Goal: Task Accomplishment & Management: Manage account settings

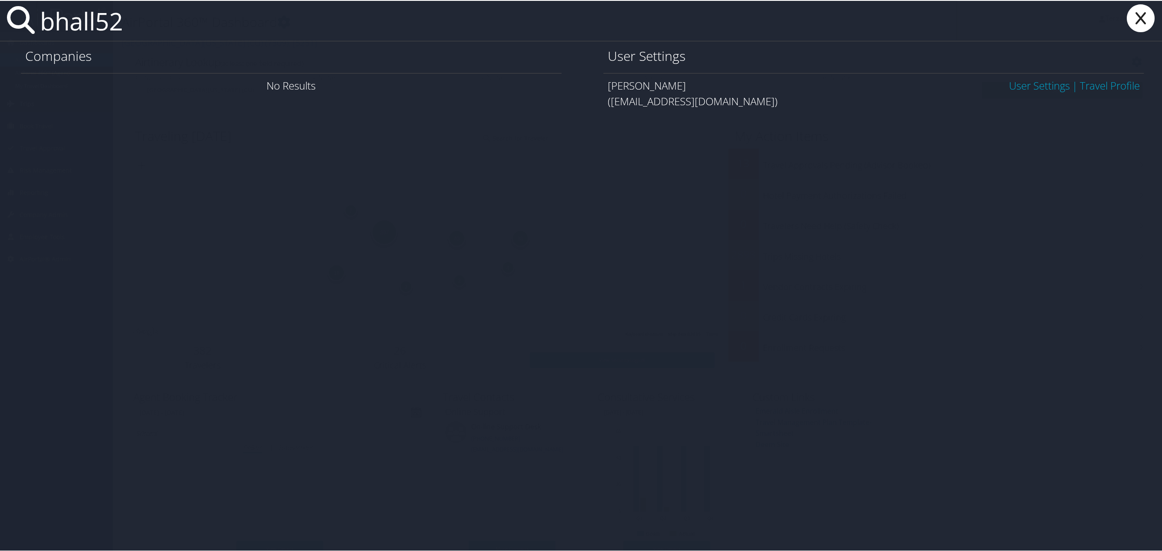
type input "bhall52"
click at [1015, 85] on link "User Settings" at bounding box center [1039, 84] width 61 height 14
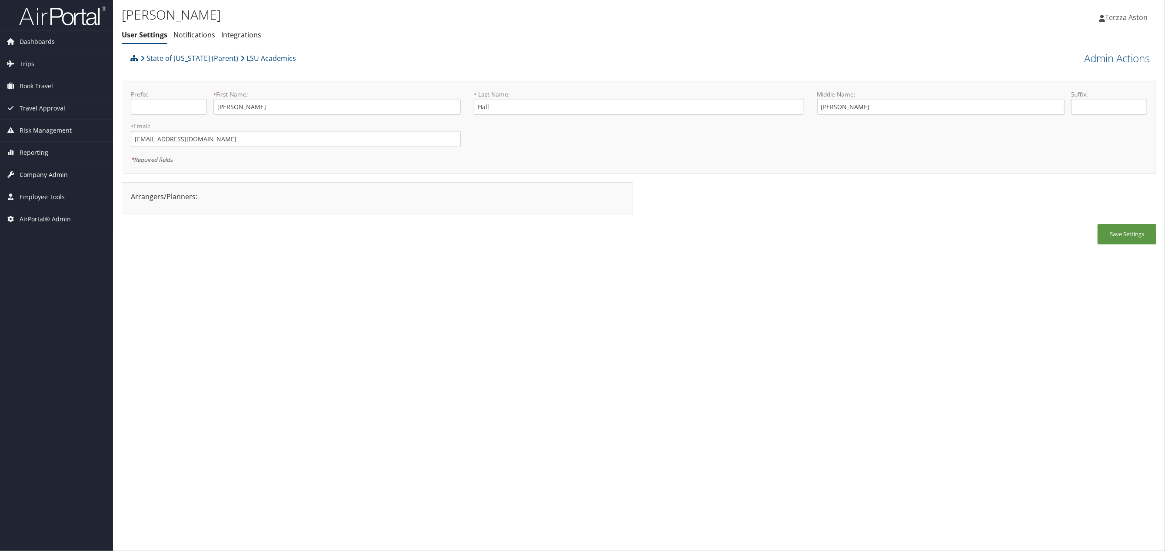
click at [52, 170] on span "Company Admin" at bounding box center [44, 175] width 48 height 22
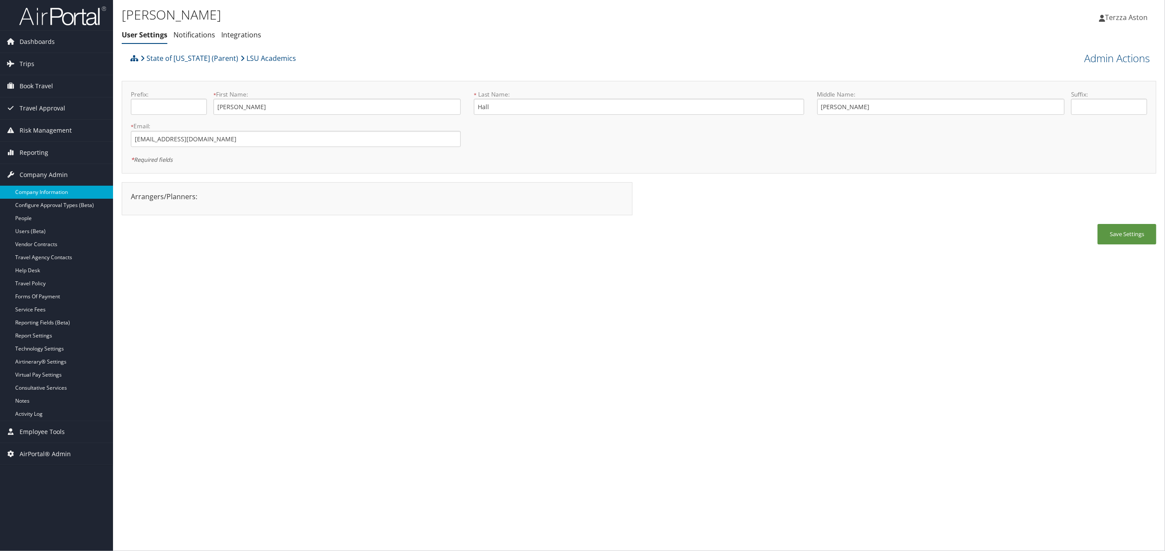
click at [55, 191] on link "Company Information" at bounding box center [56, 192] width 113 height 13
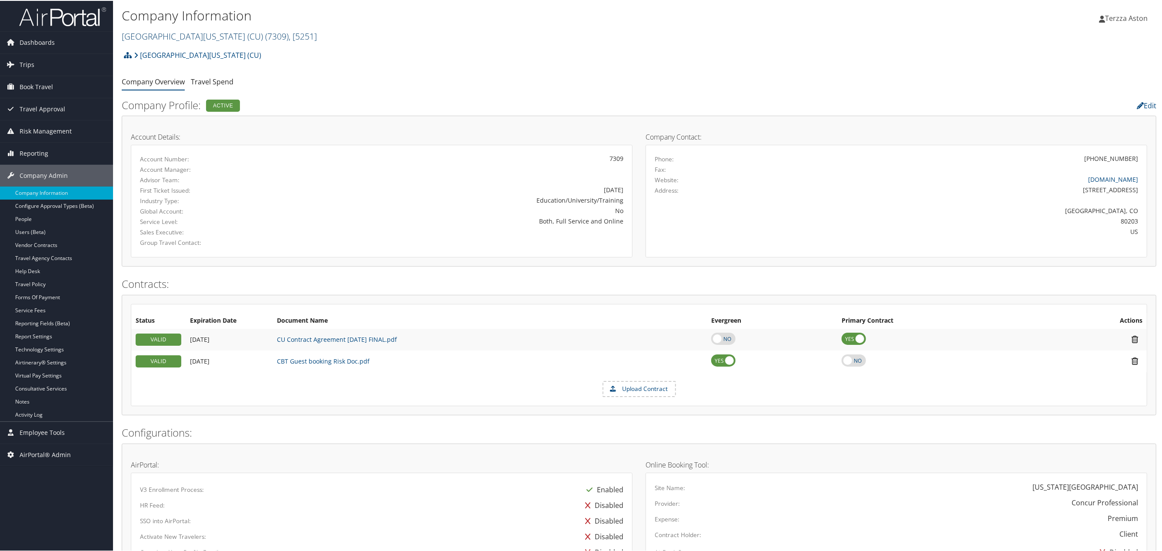
click at [155, 33] on link "University of Colorado (CU) ( 7309 ) , [ 5251 ]" at bounding box center [219, 36] width 195 height 12
click at [149, 51] on input "search" at bounding box center [179, 51] width 114 height 16
type input "csu"
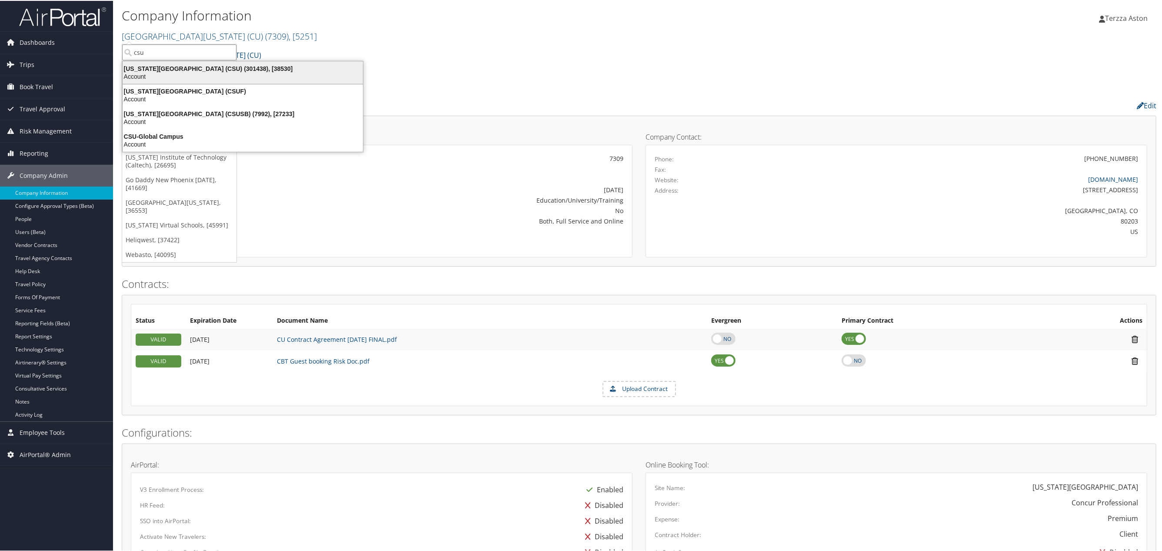
click at [178, 68] on div "California State University (CSU) (301438), [38530]" at bounding box center [242, 68] width 251 height 8
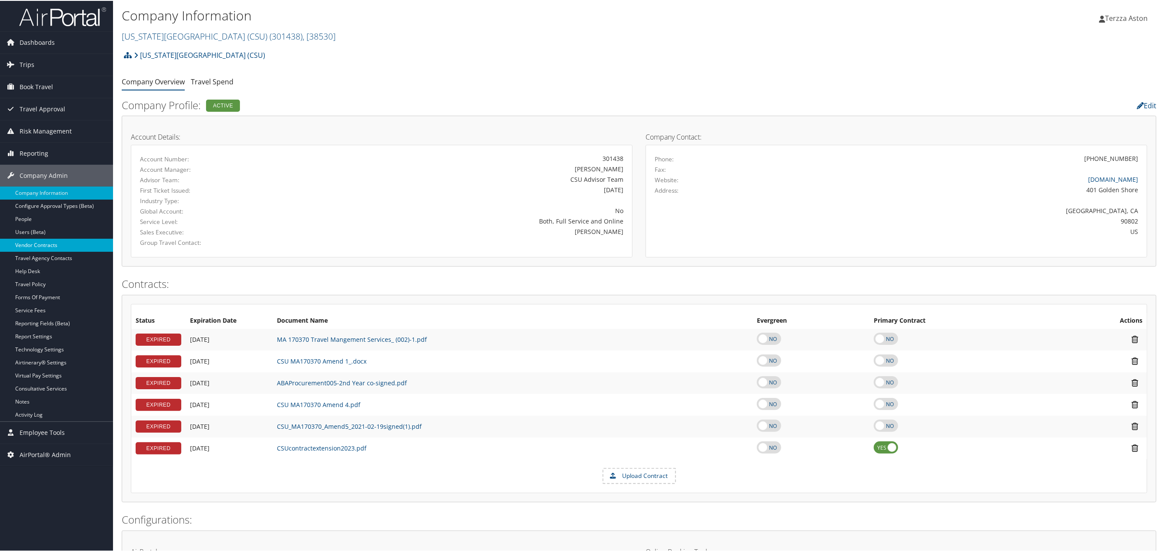
click at [46, 245] on link "Vendor Contracts" at bounding box center [56, 244] width 113 height 13
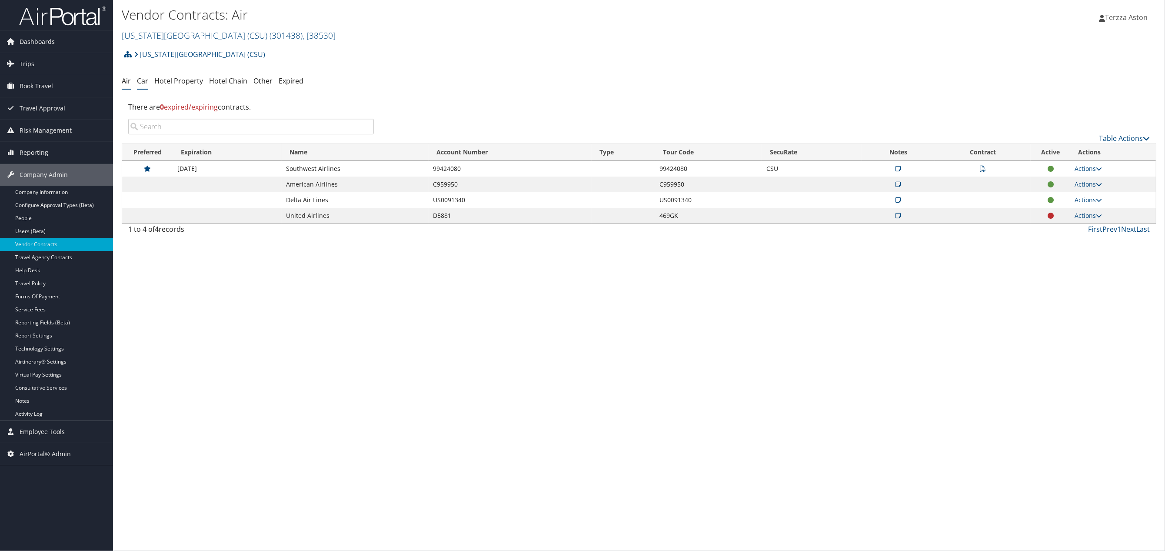
click at [140, 79] on link "Car" at bounding box center [142, 81] width 11 height 10
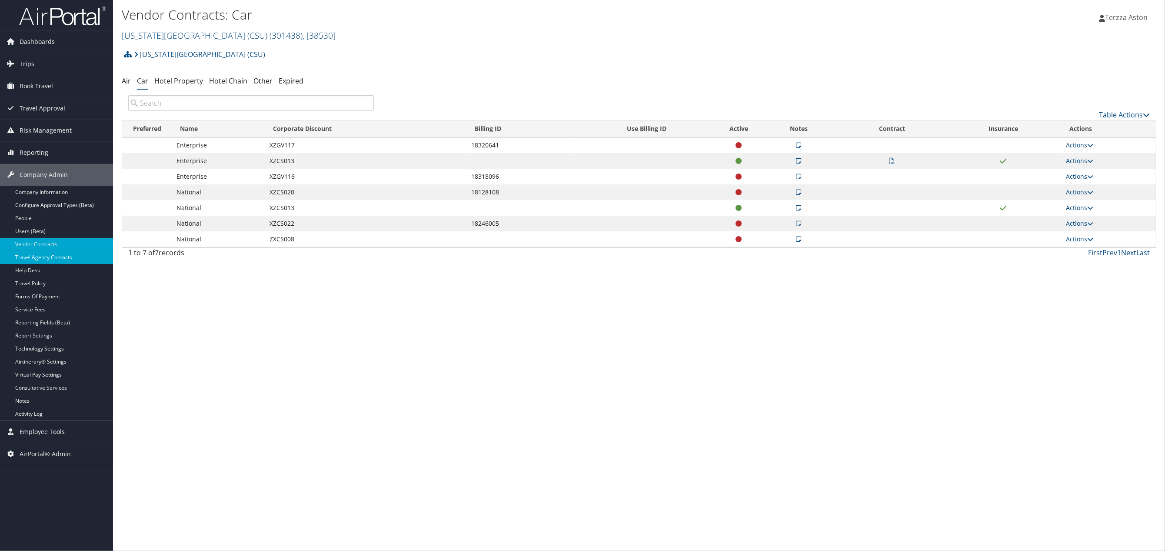
click at [49, 253] on link "Travel Agency Contacts" at bounding box center [56, 257] width 113 height 13
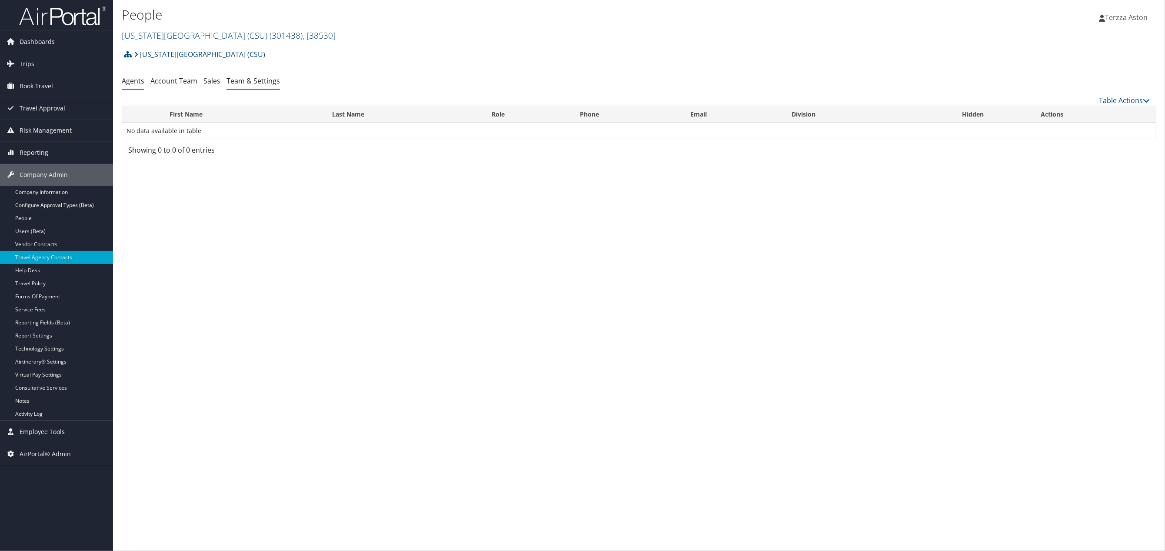
click at [253, 84] on link "Team & Settings" at bounding box center [253, 81] width 53 height 10
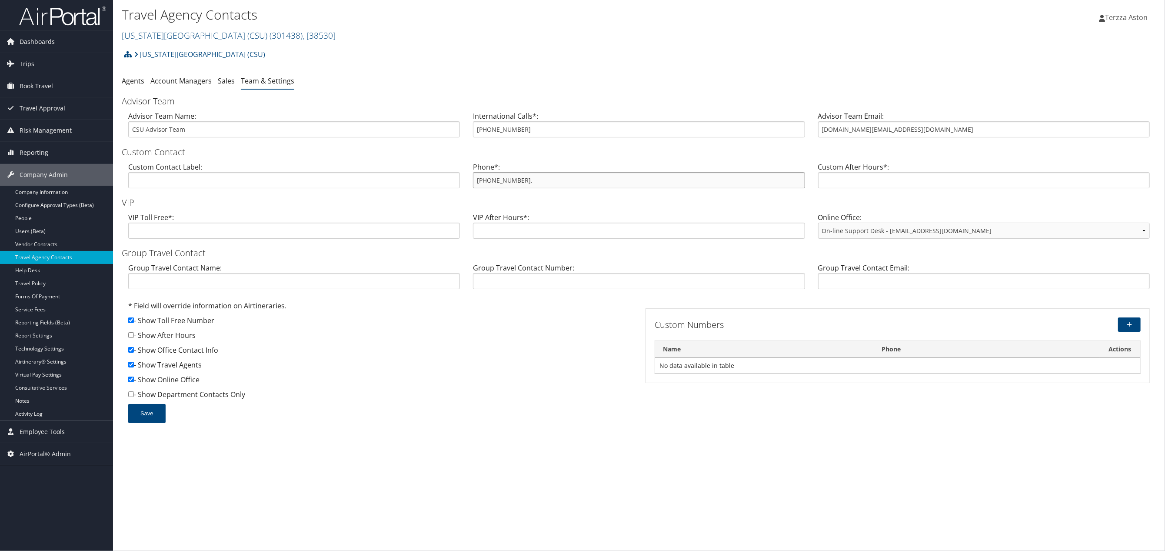
drag, startPoint x: 474, startPoint y: 180, endPoint x: 604, endPoint y: 203, distance: 132.4
click at [604, 203] on form "Advisor Team Advisor Team Name: CSU Advisor Team International Calls*: 801-613-…" at bounding box center [639, 263] width 1035 height 337
drag, startPoint x: 604, startPoint y: 203, endPoint x: 613, endPoint y: 148, distance: 55.0
click at [613, 149] on h3 "Custom Contact" at bounding box center [639, 152] width 1035 height 12
drag, startPoint x: 478, startPoint y: 180, endPoint x: 540, endPoint y: 185, distance: 62.3
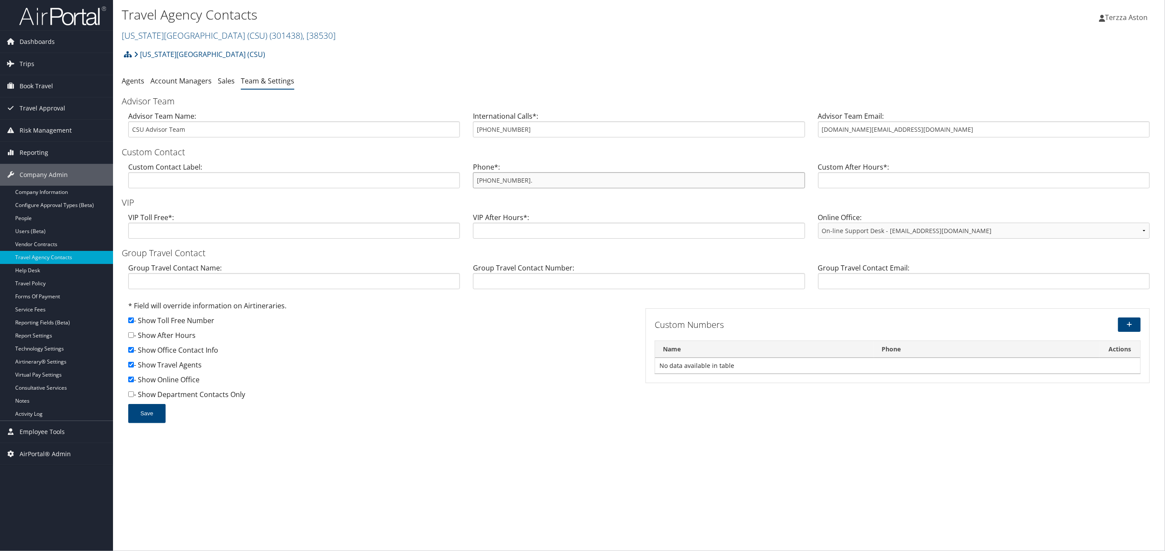
click at [540, 185] on input "855-993-0939." at bounding box center [639, 180] width 332 height 16
paste input "text"
click at [488, 173] on input "text" at bounding box center [639, 180] width 332 height 16
click at [32, 227] on link "Users (Beta)" at bounding box center [56, 231] width 113 height 13
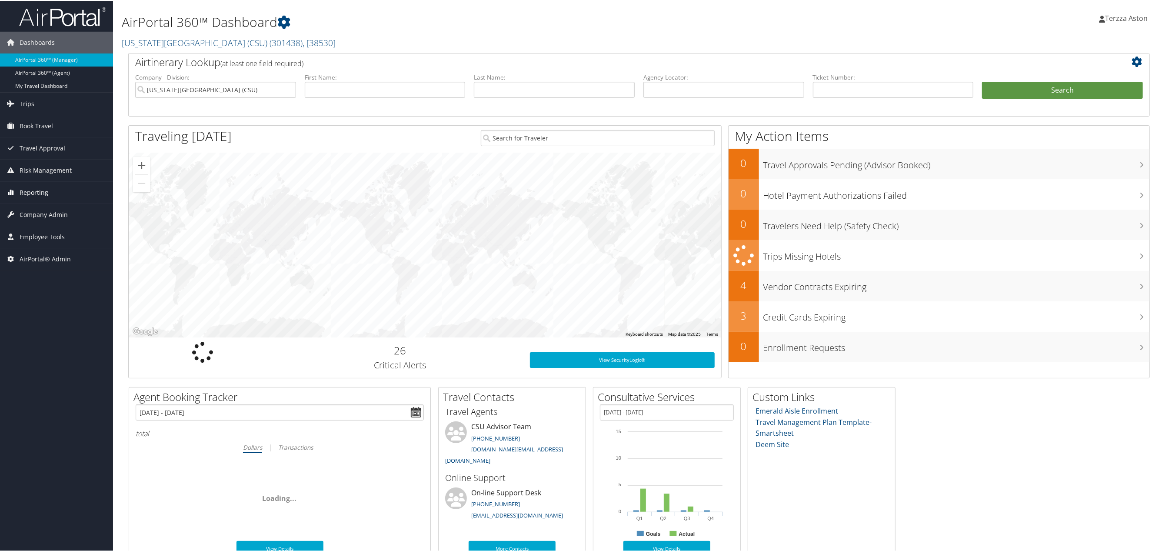
click at [31, 203] on span "Reporting" at bounding box center [34, 192] width 29 height 22
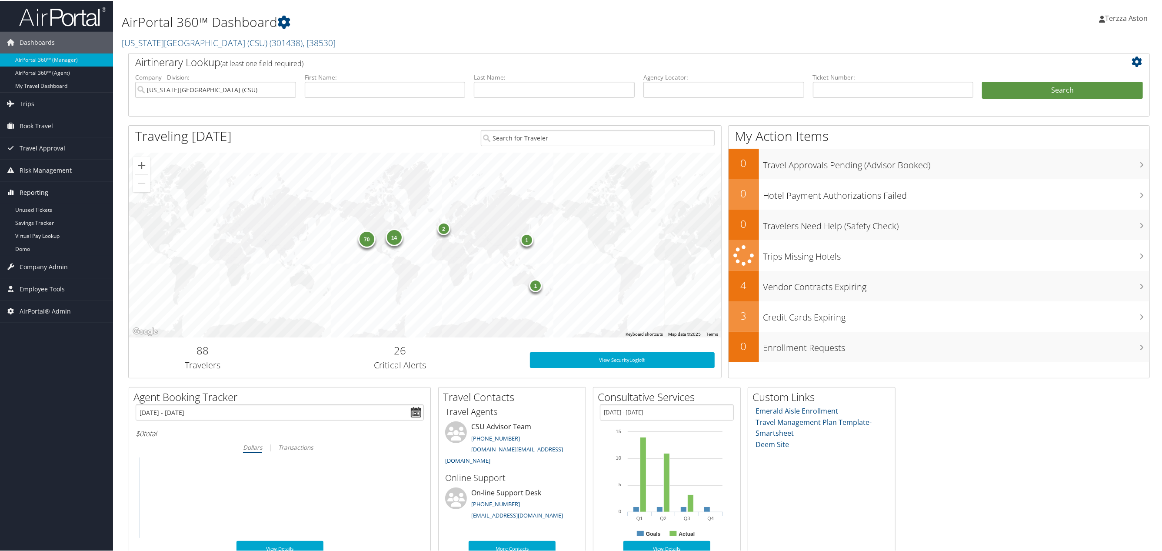
click at [80, 191] on link "Reporting" at bounding box center [56, 192] width 113 height 22
click at [48, 214] on span "Company Admin" at bounding box center [44, 214] width 48 height 22
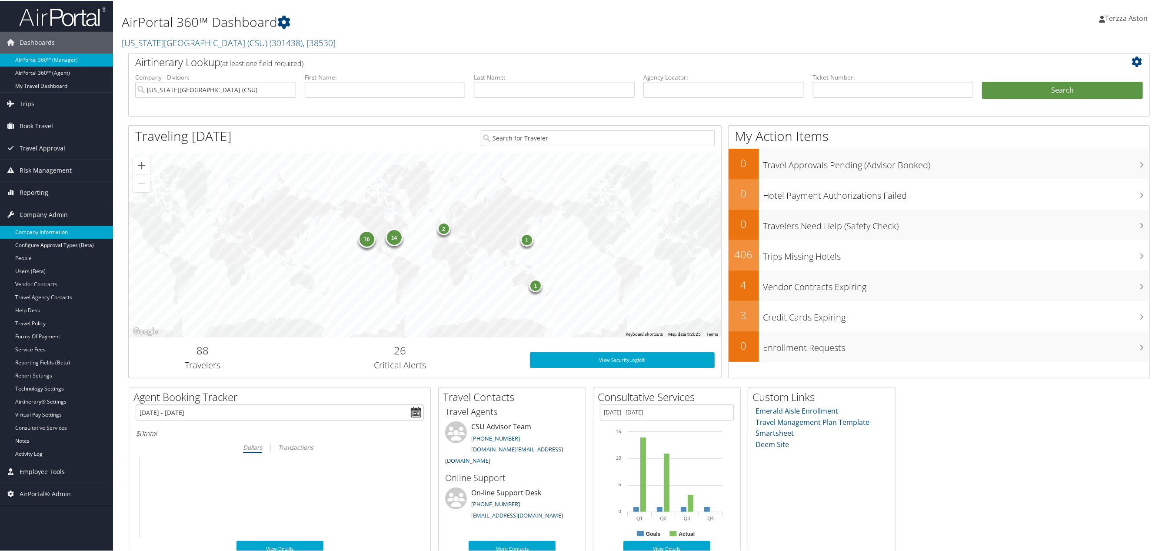
click at [55, 227] on link "Company Information" at bounding box center [56, 231] width 113 height 13
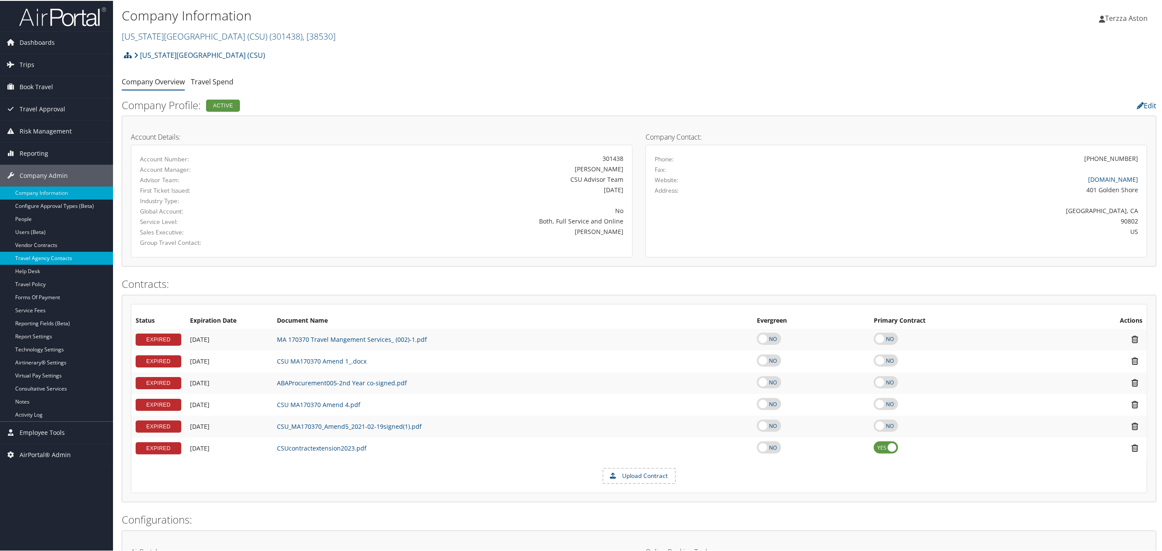
click at [57, 253] on link "Travel Agency Contacts" at bounding box center [56, 257] width 113 height 13
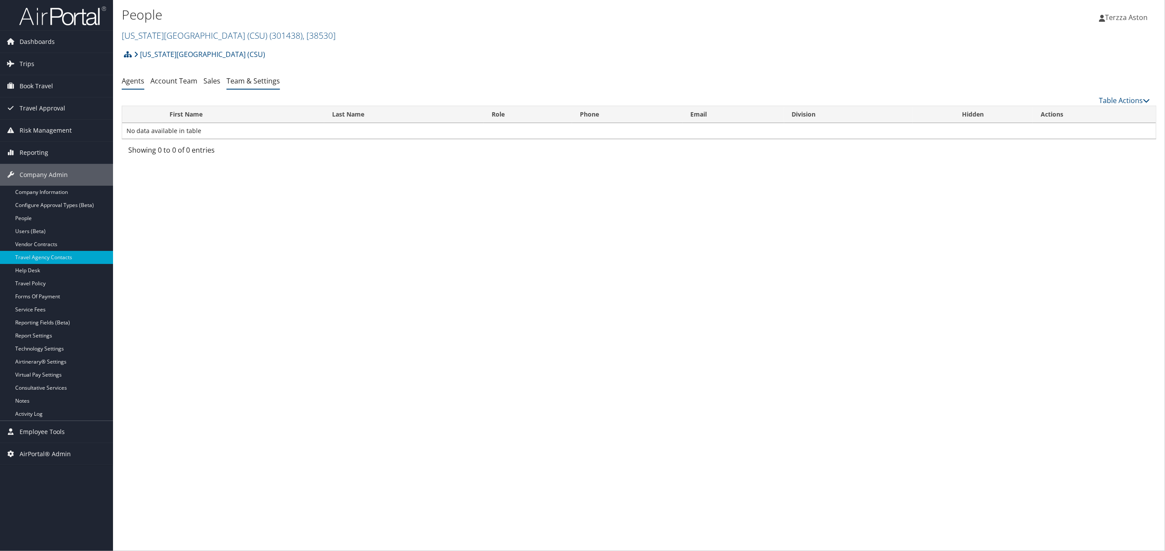
click at [257, 83] on link "Team & Settings" at bounding box center [253, 81] width 53 height 10
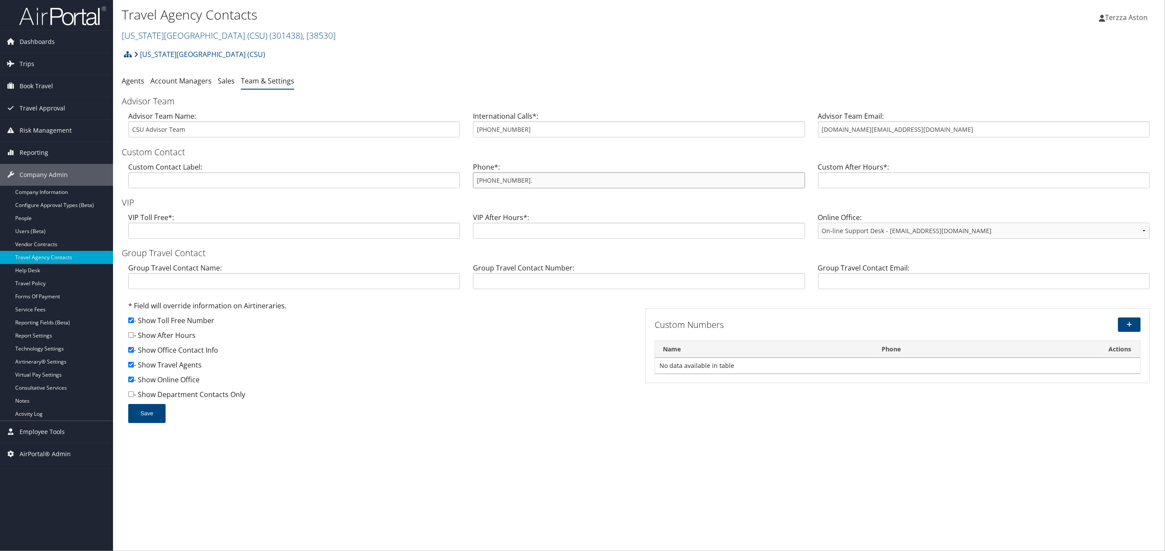
drag, startPoint x: 475, startPoint y: 182, endPoint x: 542, endPoint y: 176, distance: 66.8
click at [542, 176] on input "855-993-0939." at bounding box center [639, 180] width 332 height 16
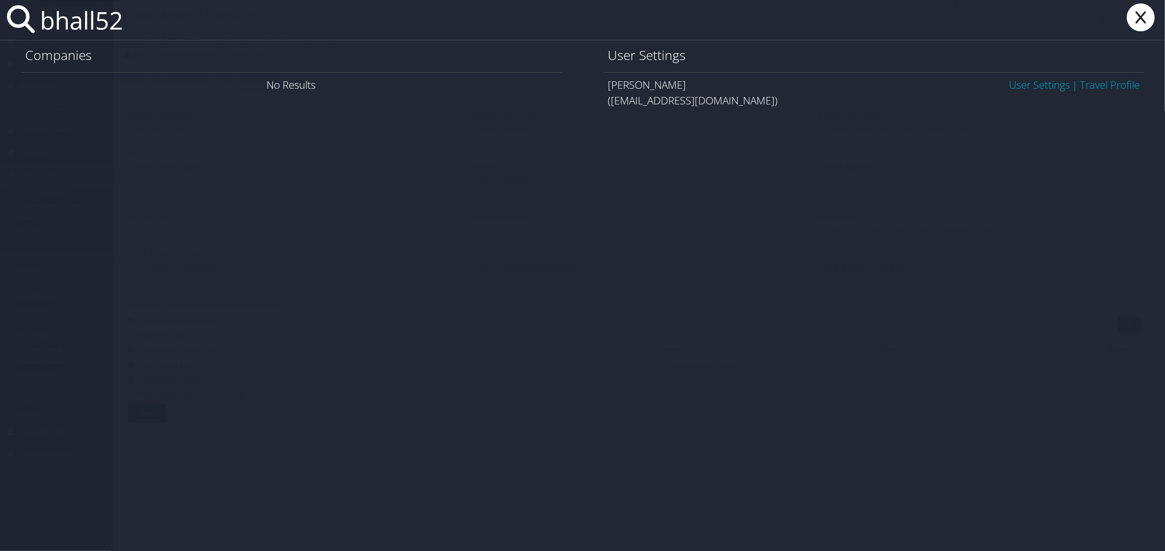
type input "bhall52"
click at [1038, 87] on link "User Settings" at bounding box center [1039, 84] width 61 height 14
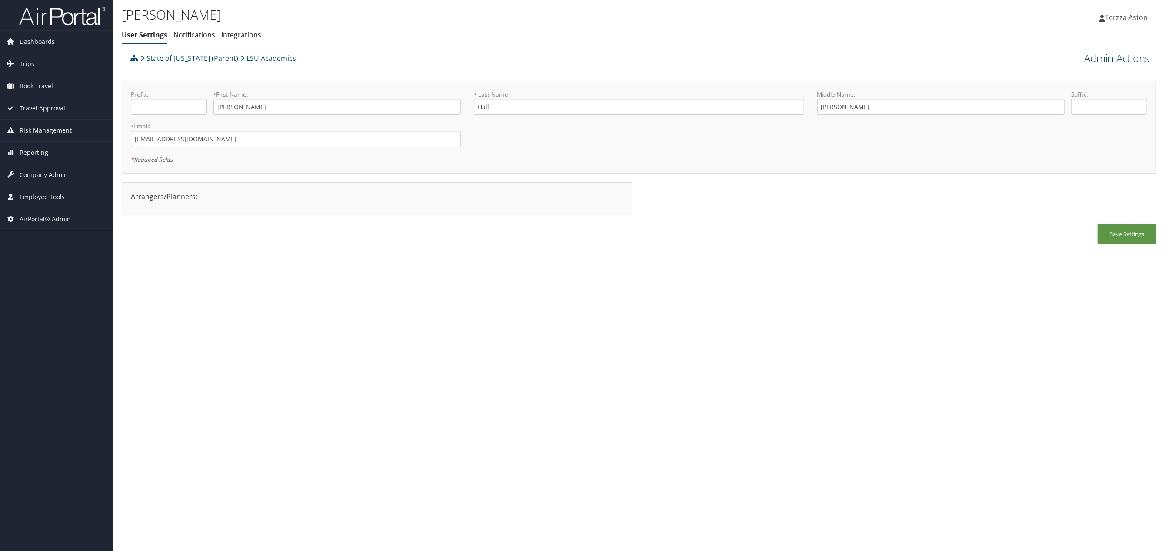
click at [1132, 57] on link "Admin Actions" at bounding box center [1117, 58] width 66 height 15
click at [1084, 101] on link "User Technology Settings" at bounding box center [1092, 104] width 114 height 15
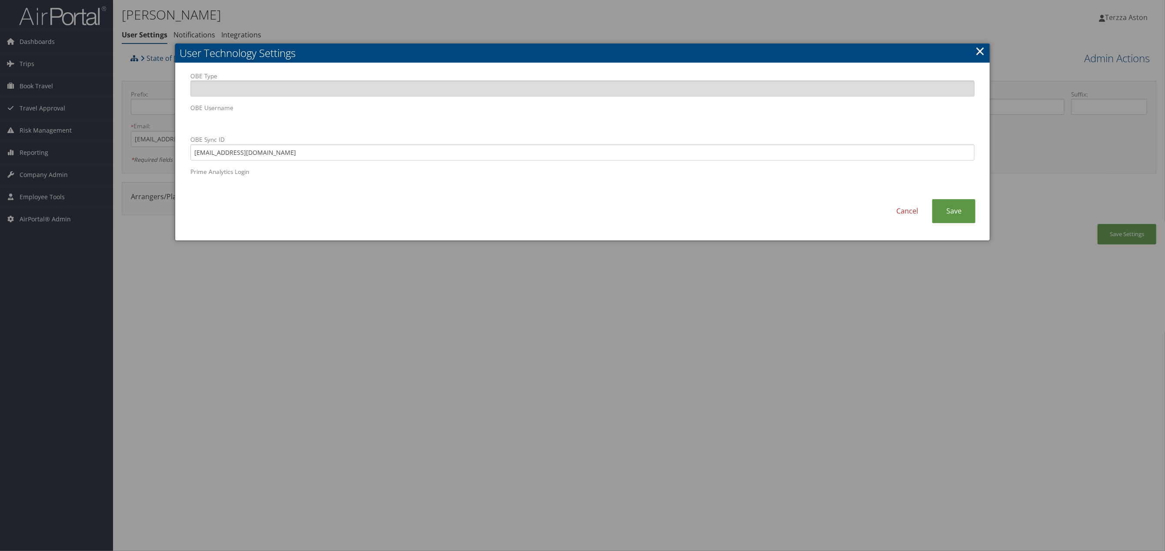
click at [568, 446] on div at bounding box center [582, 275] width 1165 height 551
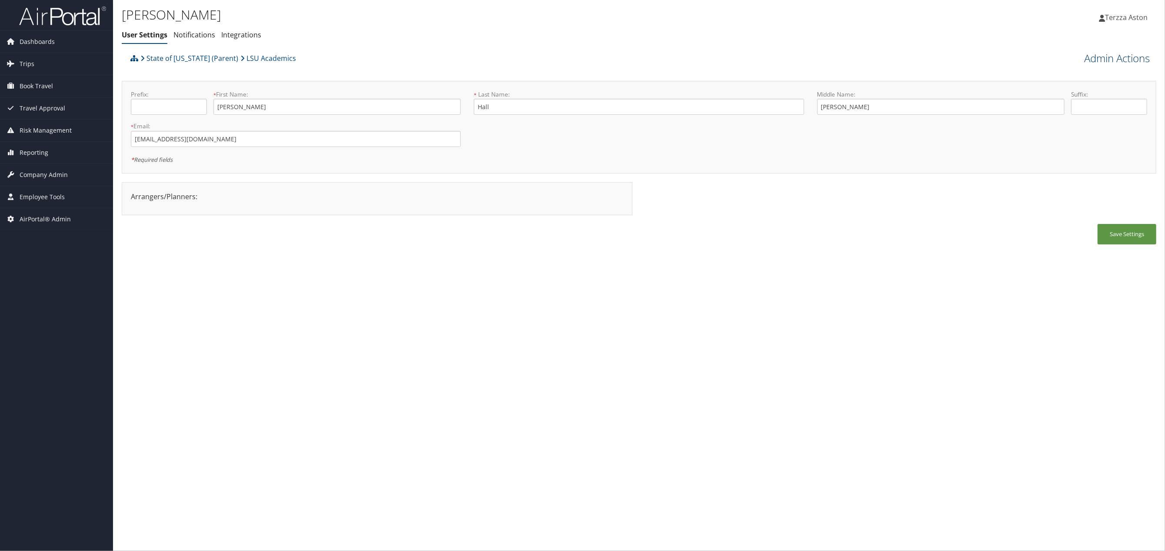
click at [1140, 60] on link "Admin Actions" at bounding box center [1117, 58] width 66 height 15
click at [1087, 100] on link "User Technology Settings" at bounding box center [1092, 104] width 114 height 15
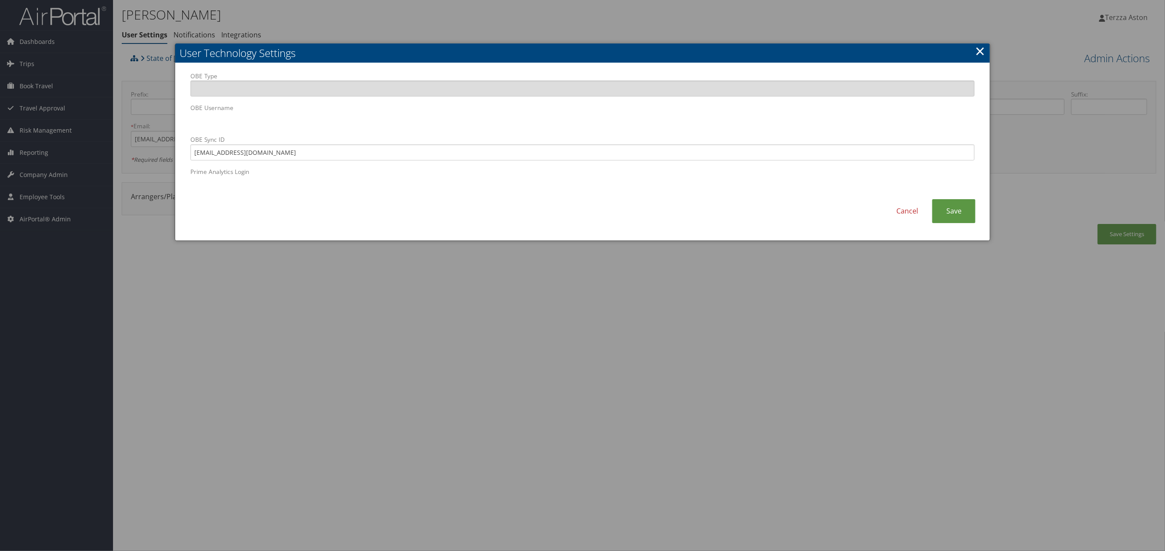
click at [687, 203] on div "Cancel Save" at bounding box center [582, 215] width 797 height 33
click at [960, 207] on link "Save" at bounding box center [953, 211] width 43 height 24
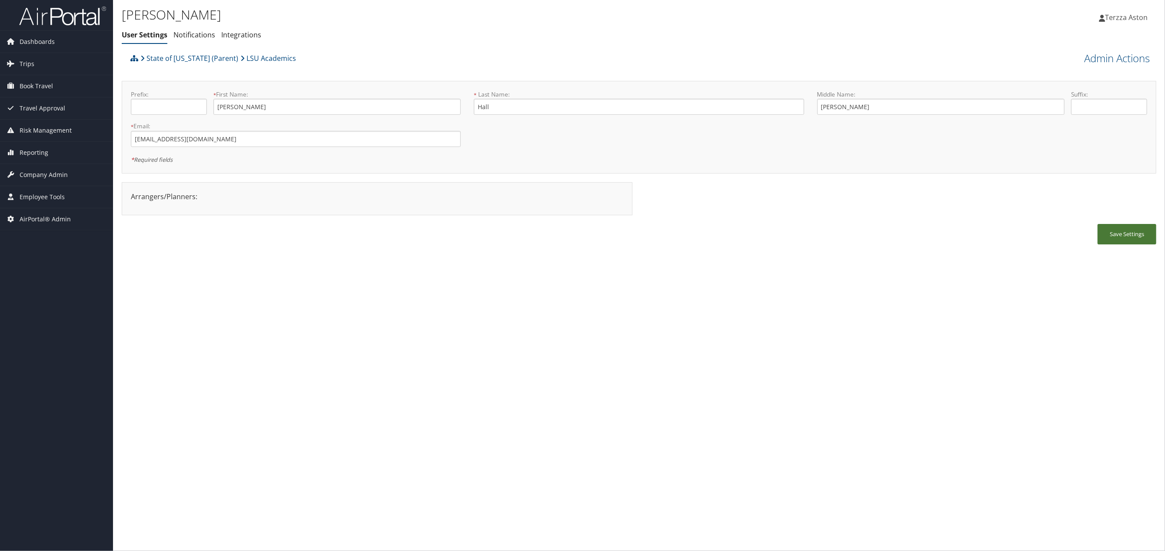
click at [1129, 232] on button "Save Settings" at bounding box center [1127, 234] width 59 height 20
click at [1125, 57] on link "Admin Actions" at bounding box center [1117, 58] width 66 height 15
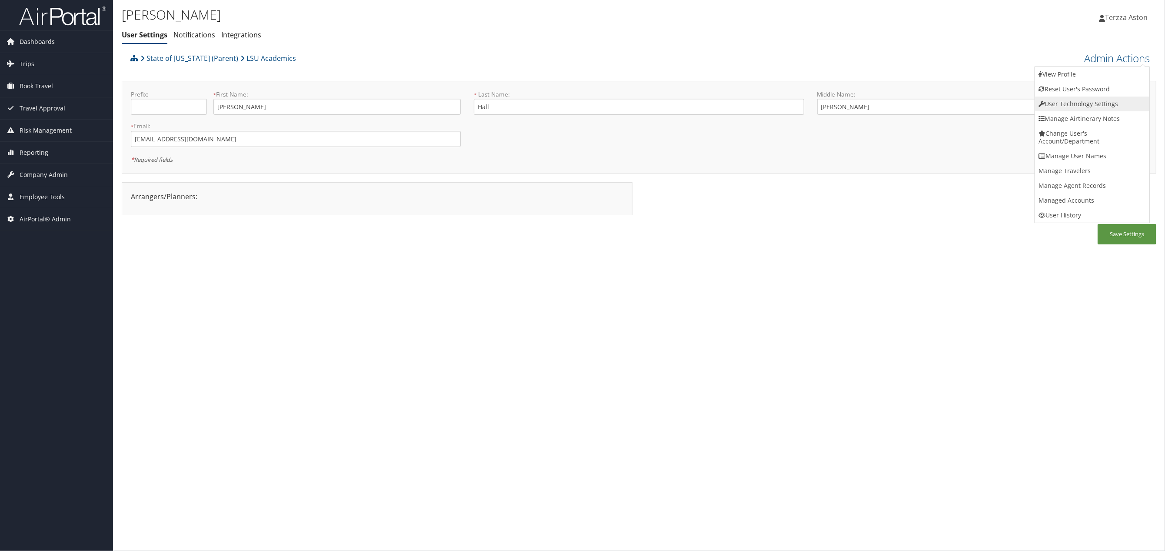
click at [1074, 103] on link "User Technology Settings" at bounding box center [1092, 104] width 114 height 15
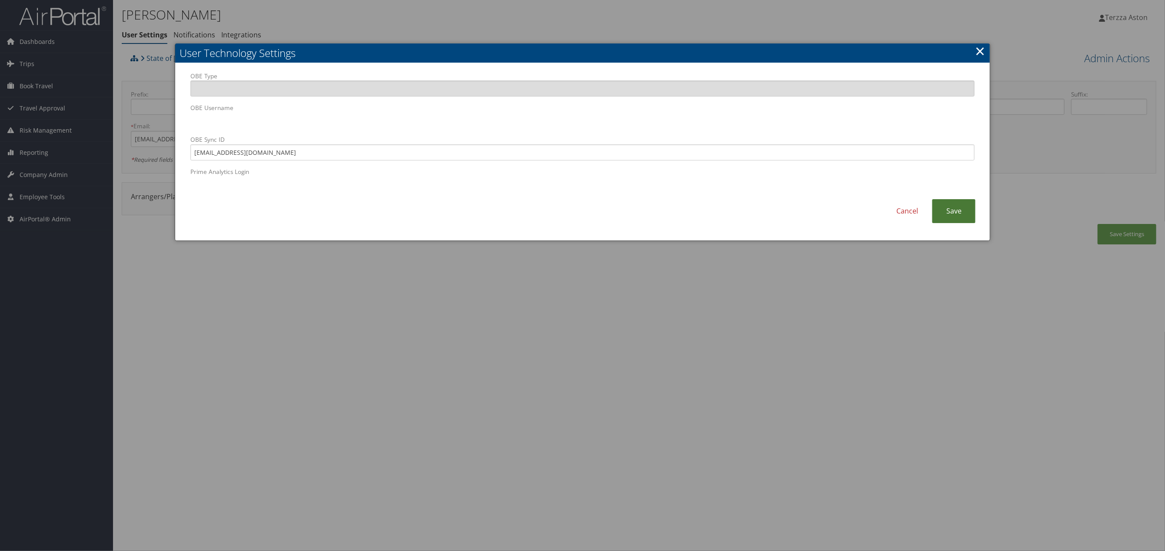
click at [956, 213] on link "Save" at bounding box center [953, 211] width 43 height 24
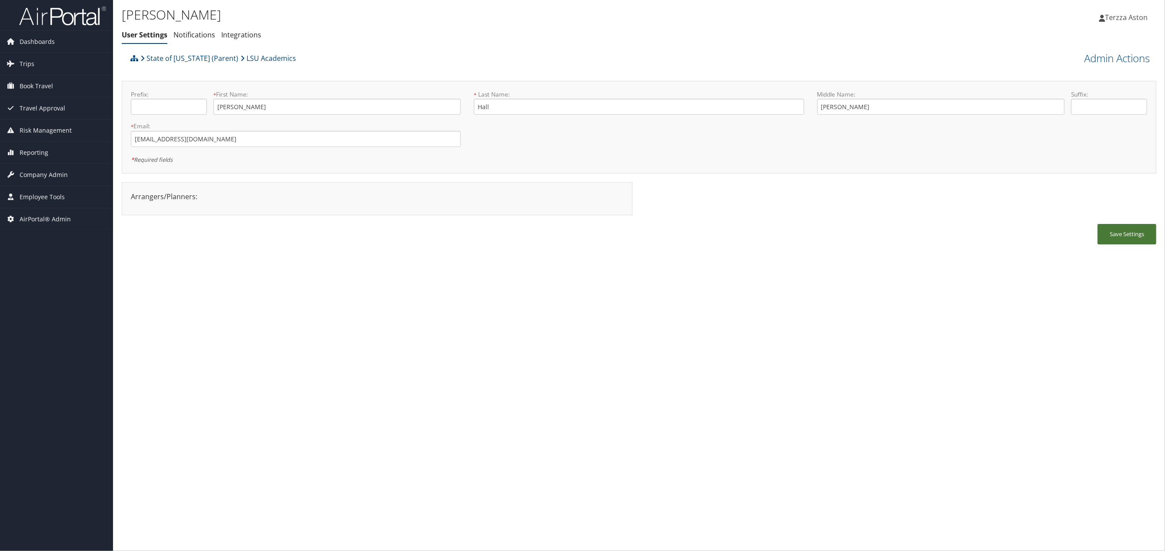
click at [1123, 233] on button "Save Settings" at bounding box center [1127, 234] width 59 height 20
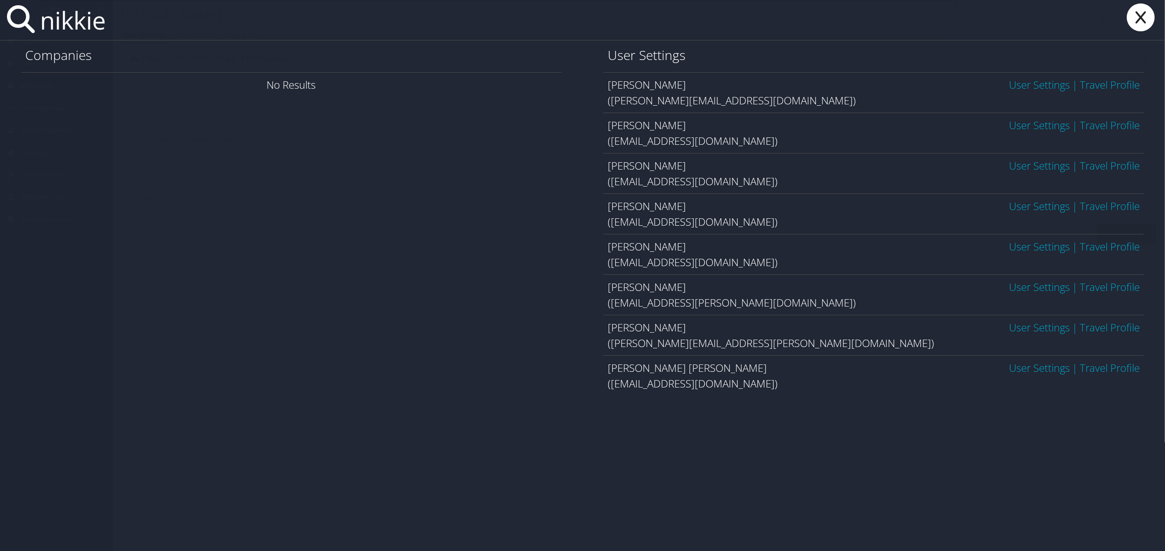
type input "nikkie"
click at [1039, 123] on link "User Settings" at bounding box center [1039, 125] width 61 height 14
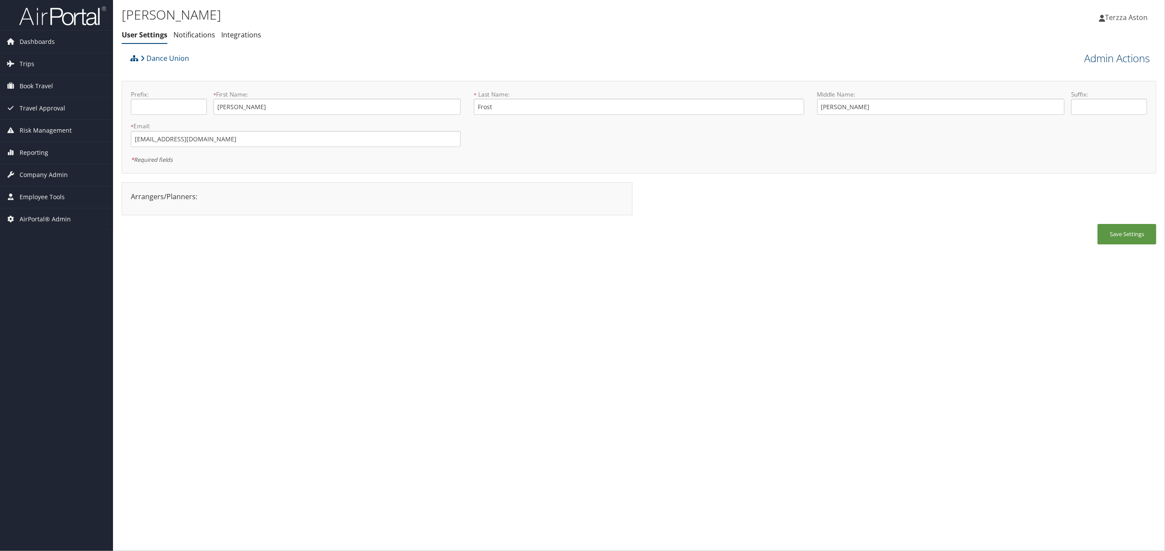
click at [1091, 63] on link "Admin Actions" at bounding box center [1117, 58] width 66 height 15
click at [1075, 91] on link "Reset User's Password" at bounding box center [1092, 89] width 114 height 15
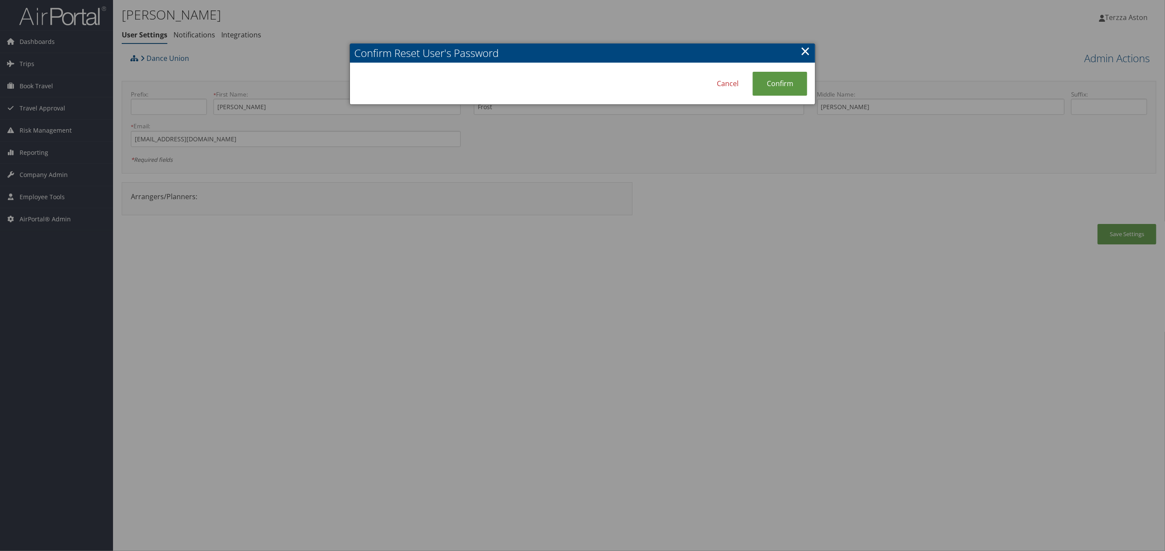
click at [807, 51] on link "×" at bounding box center [805, 50] width 10 height 17
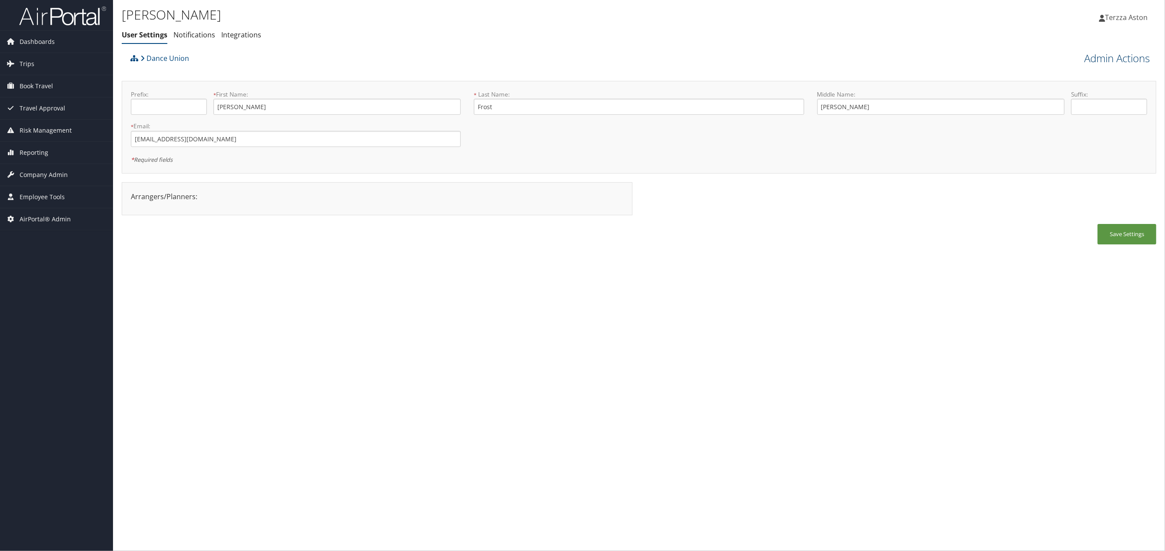
click at [1132, 58] on link "Admin Actions" at bounding box center [1117, 58] width 66 height 15
click at [1088, 104] on link "User Technology Settings" at bounding box center [1092, 104] width 114 height 15
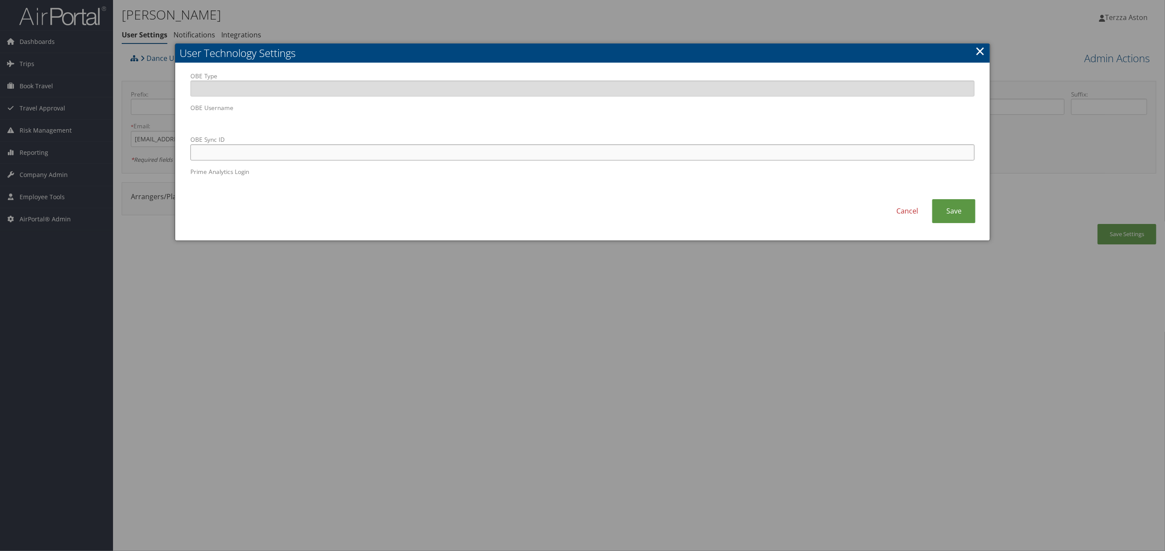
click at [374, 153] on input "OBE Sync ID" at bounding box center [582, 152] width 784 height 16
paste input "nikkie.frost@gmail.com"
type input "nikkie.frost@gmail.com"
click at [959, 210] on link "Save" at bounding box center [953, 211] width 43 height 24
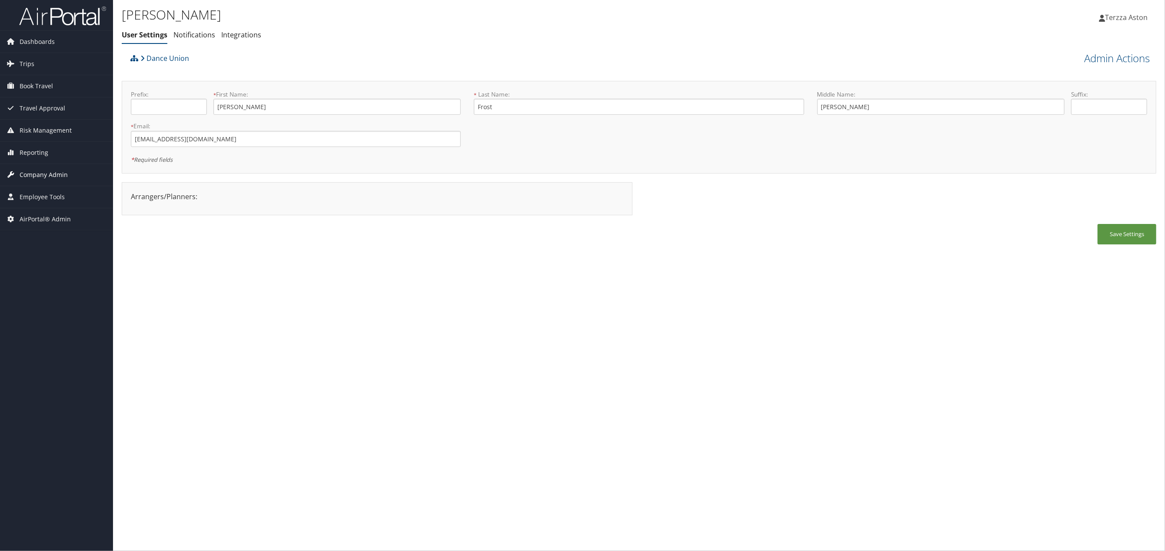
click at [63, 174] on span "Company Admin" at bounding box center [44, 175] width 48 height 22
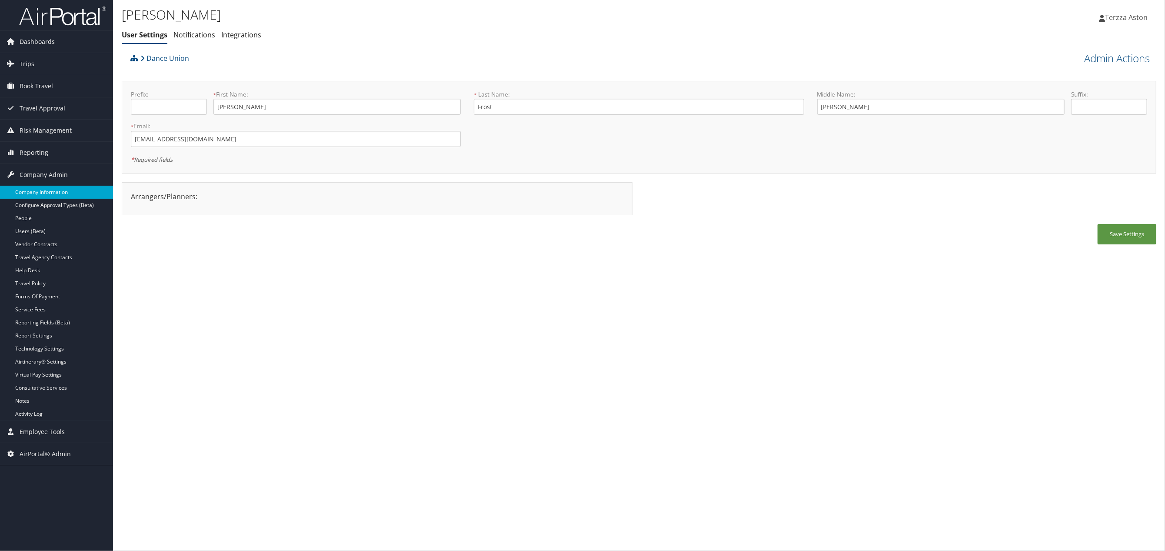
click at [60, 191] on link "Company Information" at bounding box center [56, 192] width 113 height 13
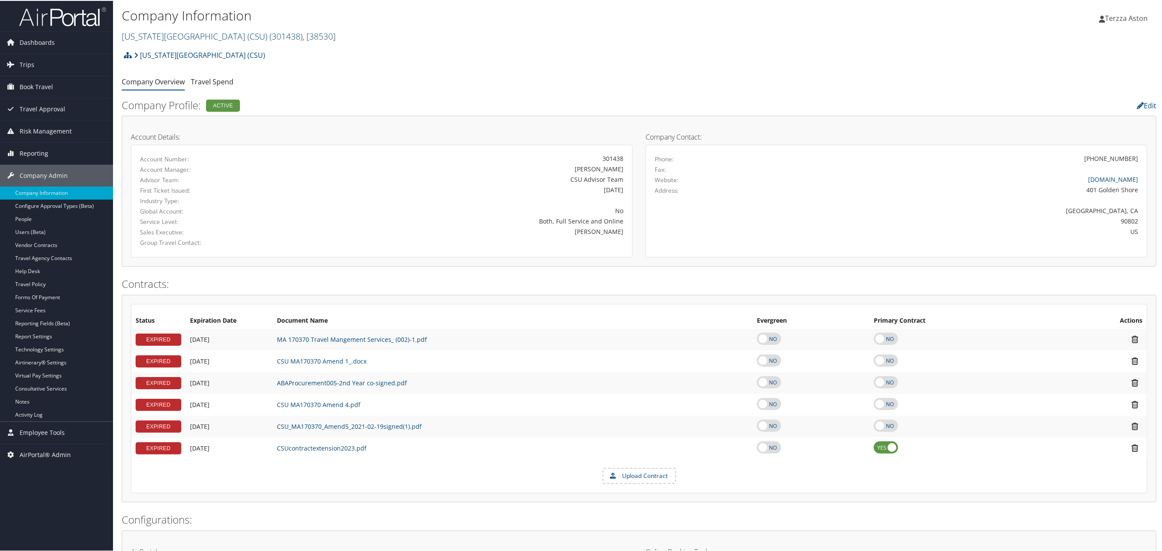
click at [150, 36] on link "California State University (CSU) ( 301438 ) , [ 38530 ]" at bounding box center [229, 36] width 214 height 12
click at [158, 51] on input "search" at bounding box center [179, 51] width 114 height 16
type input "dance union"
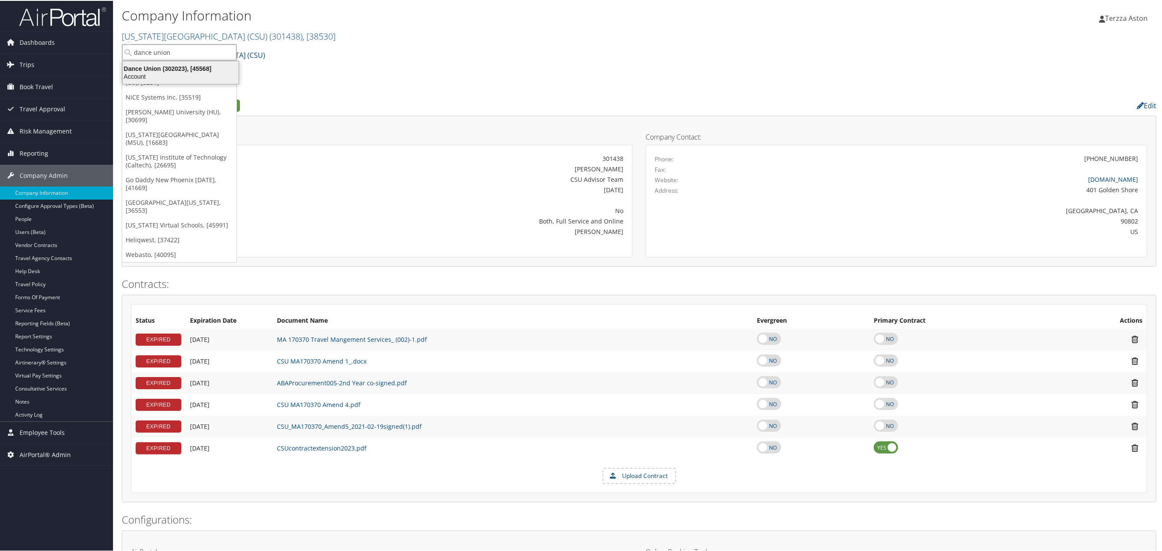
click at [154, 64] on div "Dance Union (302023), [45568]" at bounding box center [180, 68] width 127 height 8
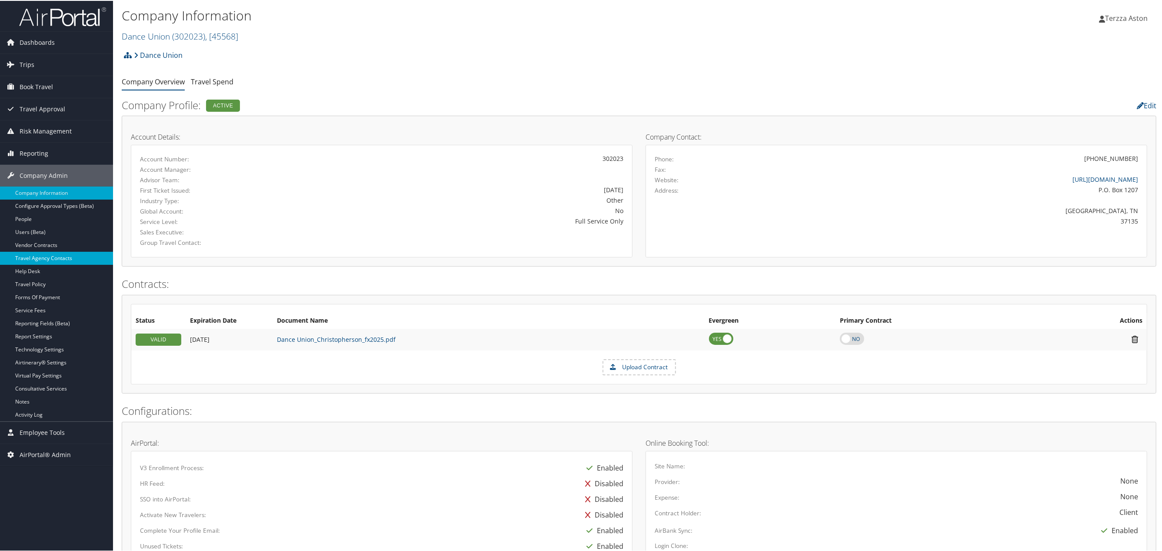
click at [43, 260] on link "Travel Agency Contacts" at bounding box center [56, 257] width 113 height 13
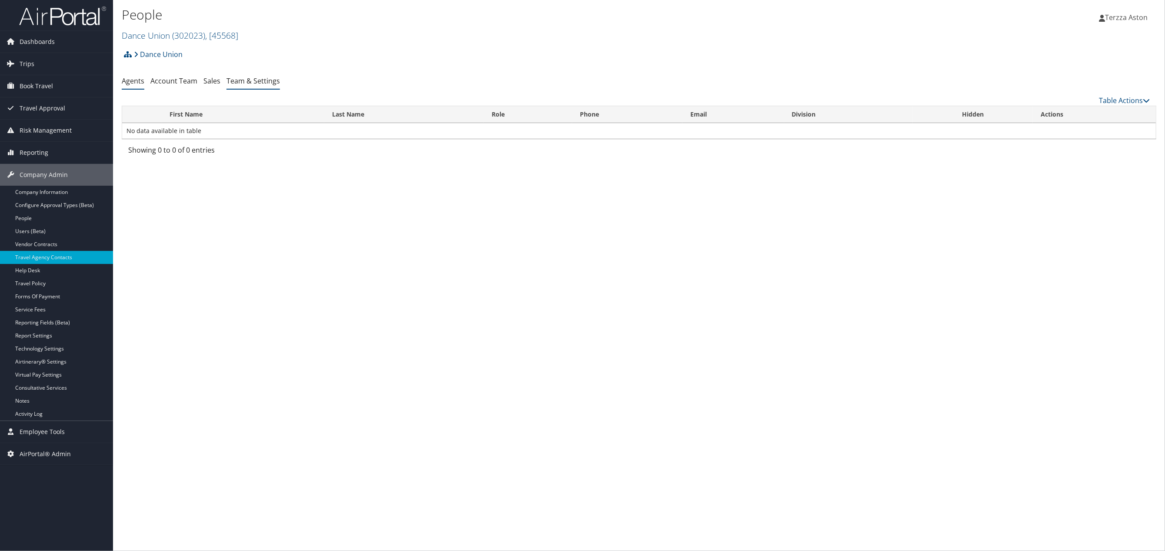
click at [247, 80] on link "Team & Settings" at bounding box center [253, 81] width 53 height 10
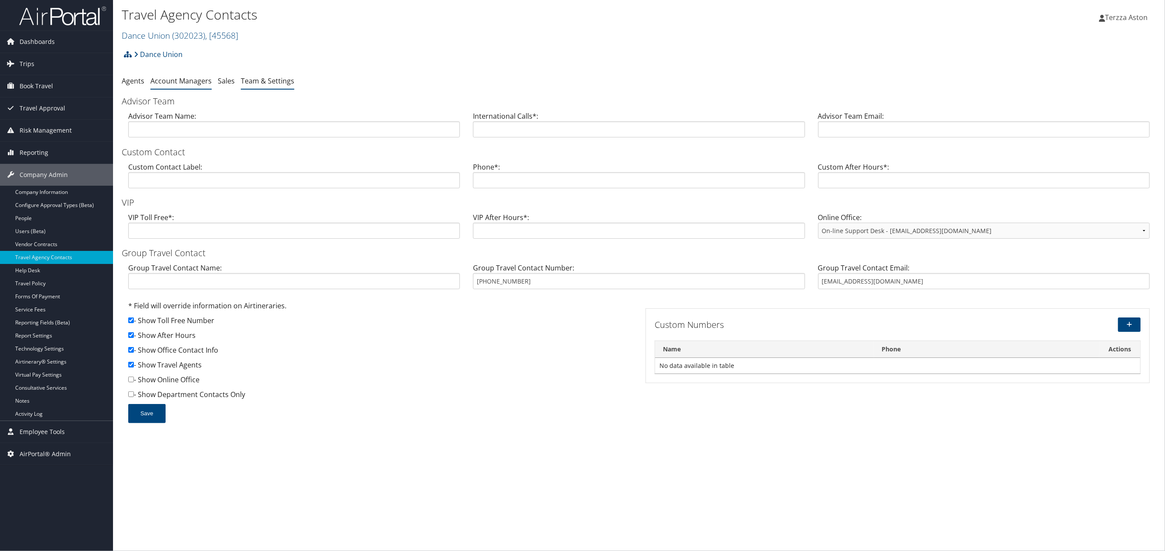
click at [173, 80] on link "Account Managers" at bounding box center [180, 81] width 61 height 10
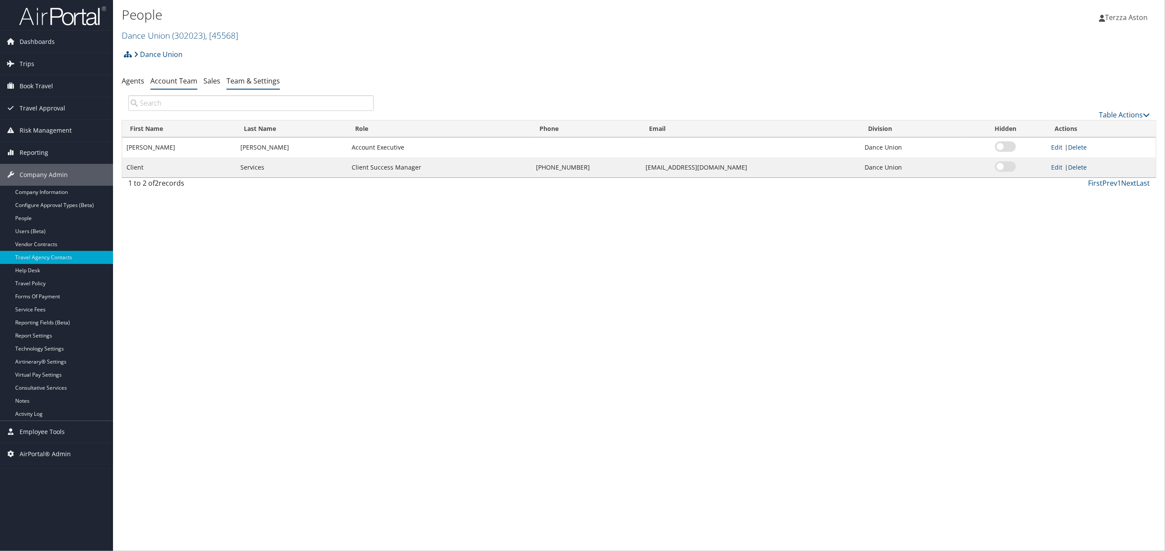
click at [257, 79] on link "Team & Settings" at bounding box center [253, 81] width 53 height 10
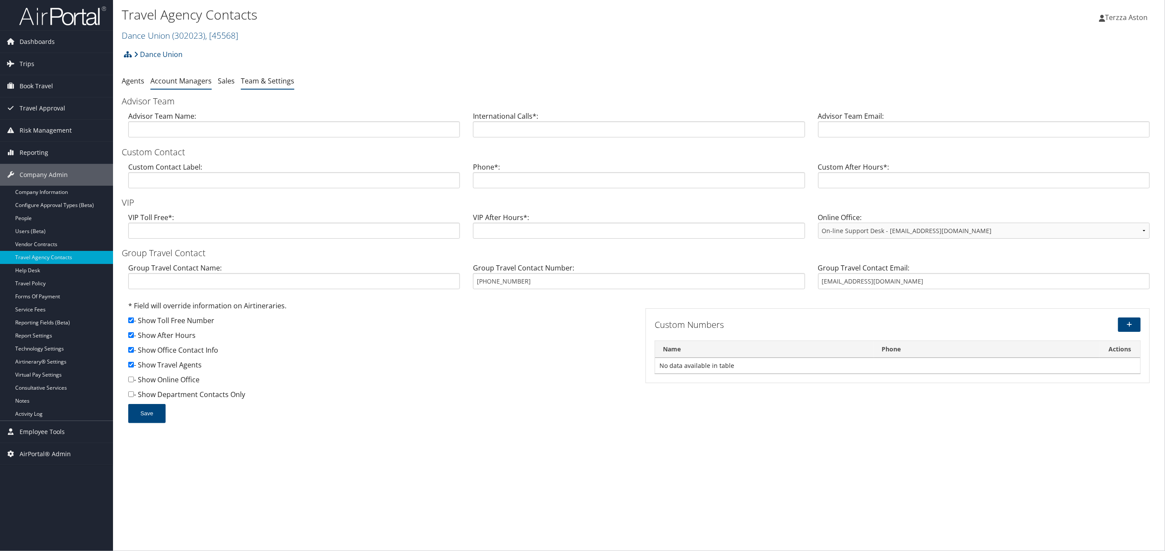
click at [167, 82] on link "Account Managers" at bounding box center [180, 81] width 61 height 10
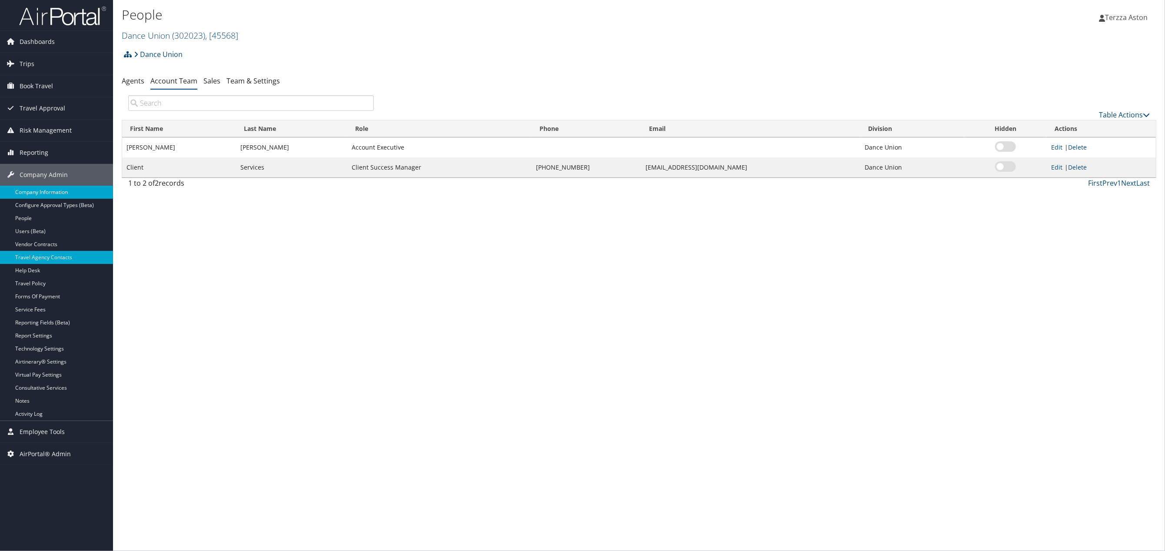
click at [48, 192] on link "Company Information" at bounding box center [56, 192] width 113 height 13
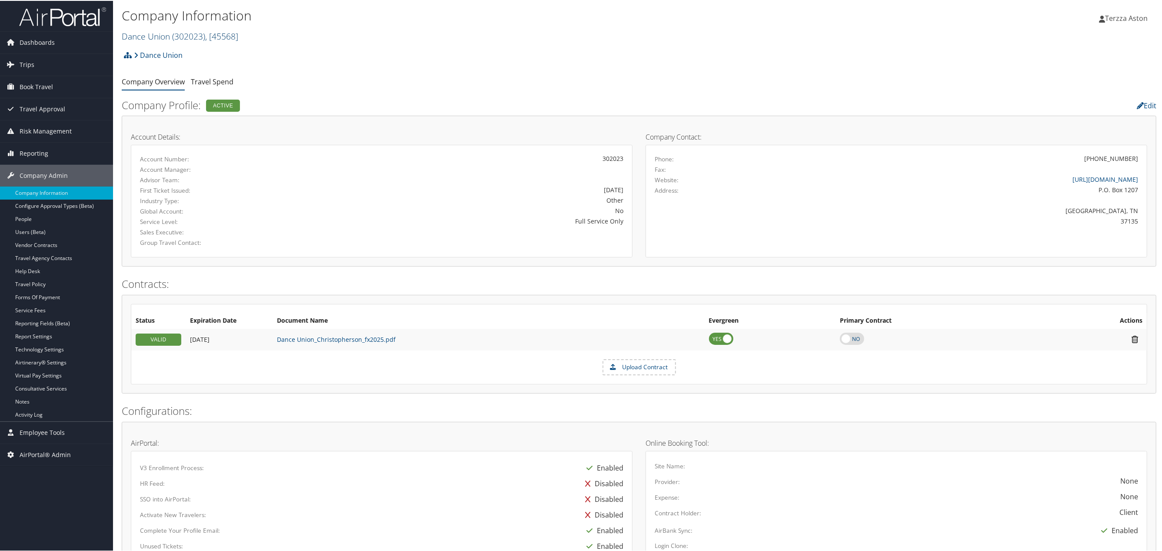
click at [156, 37] on link "Dance Union ( 302023 ) , [ 45568 ]" at bounding box center [180, 36] width 117 height 12
click at [147, 52] on input "search" at bounding box center [179, 51] width 114 height 16
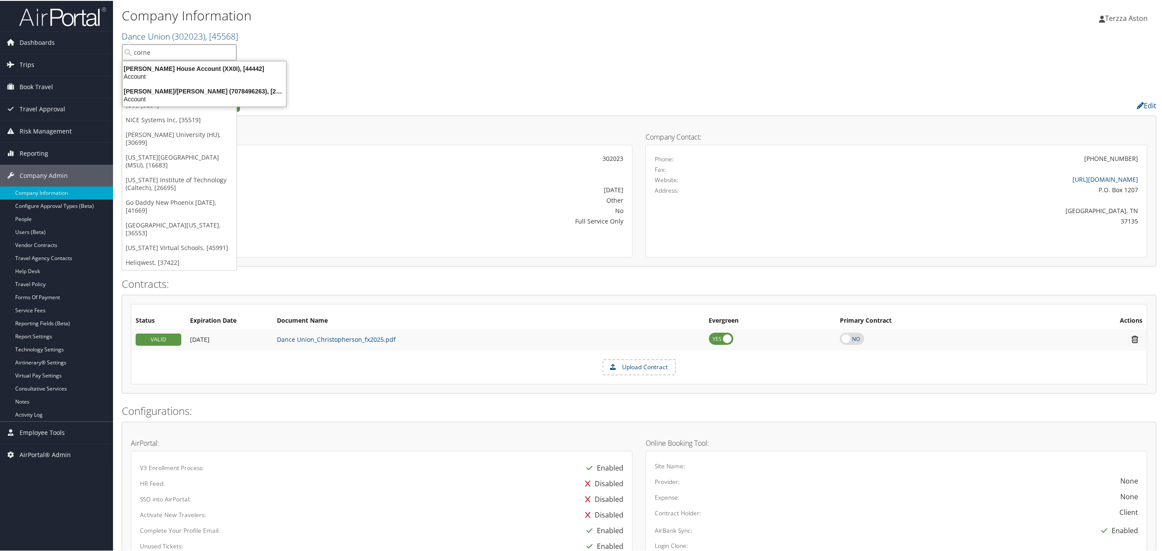
type input "corner"
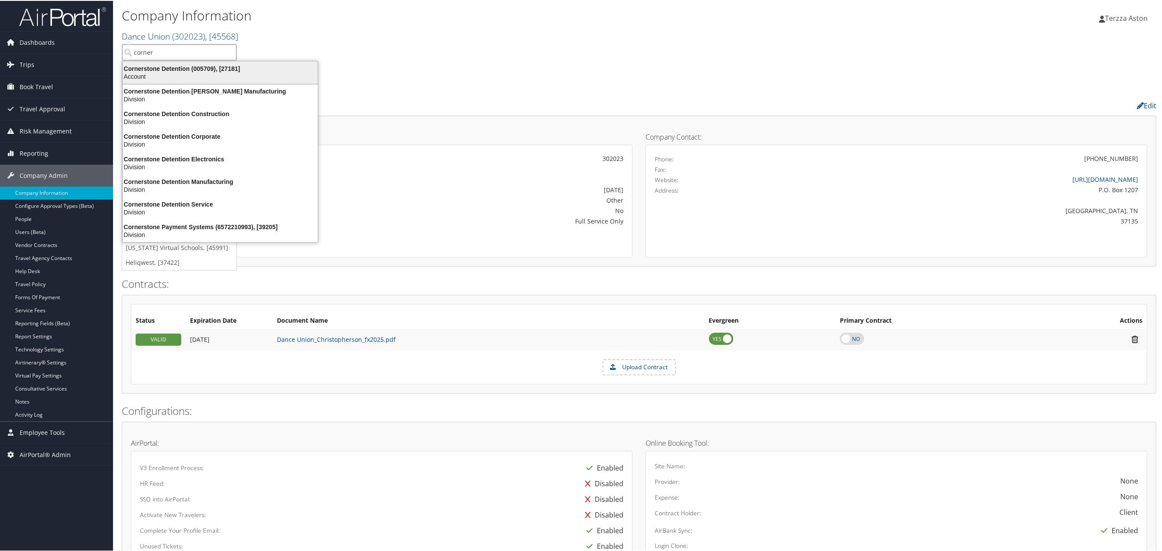
click at [163, 70] on div "Cornerstone Detention (005709), [27181]" at bounding box center [220, 68] width 206 height 8
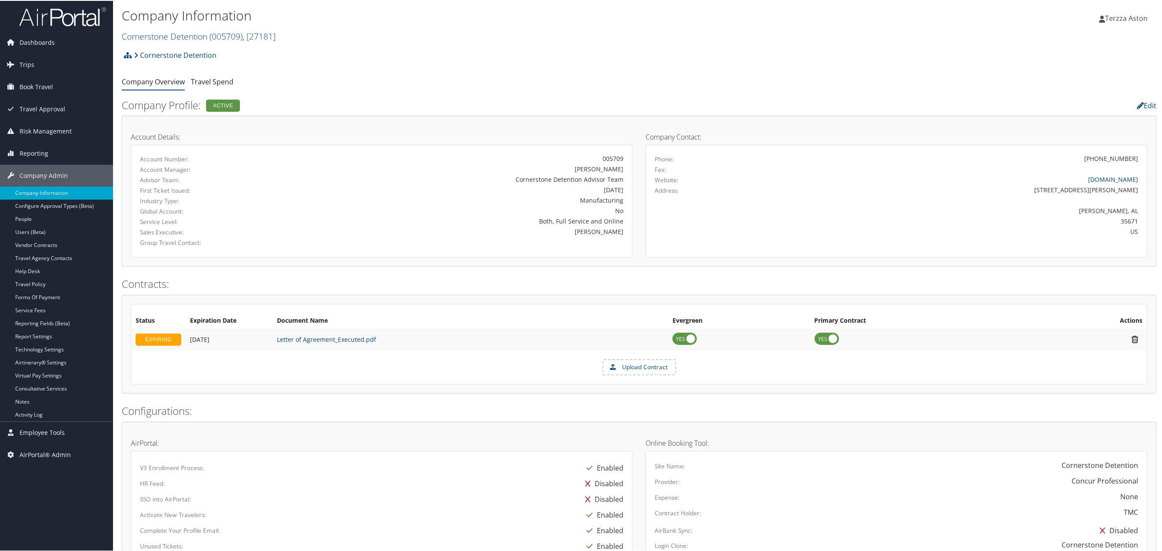
click at [47, 257] on link "Travel Agency Contacts" at bounding box center [56, 257] width 113 height 13
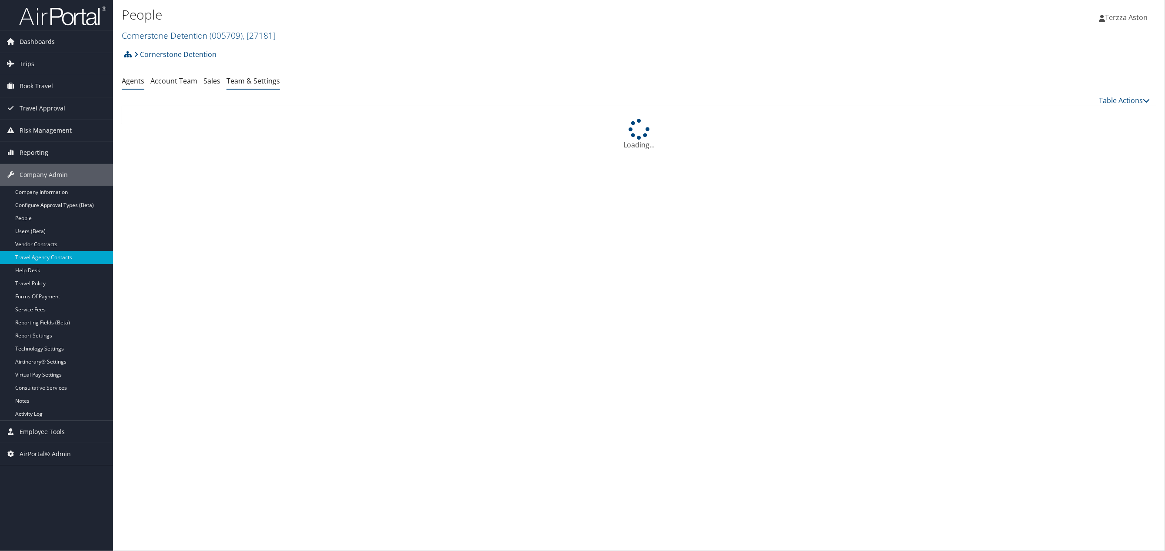
click at [255, 85] on link "Team & Settings" at bounding box center [253, 81] width 53 height 10
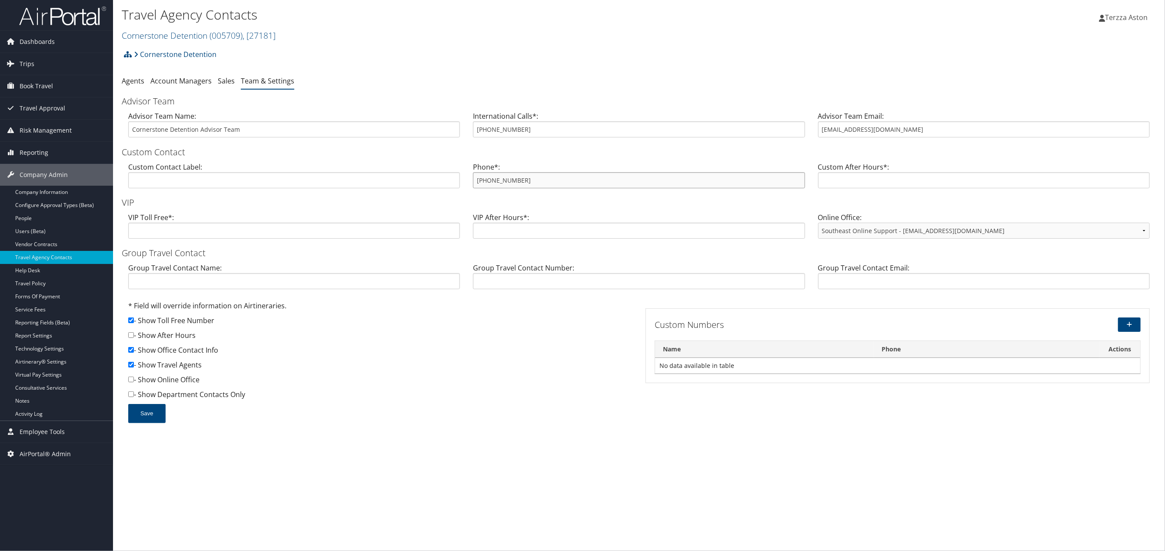
drag, startPoint x: 475, startPoint y: 182, endPoint x: 553, endPoint y: 181, distance: 78.3
click at [553, 181] on input "800-398-8434" at bounding box center [639, 180] width 332 height 16
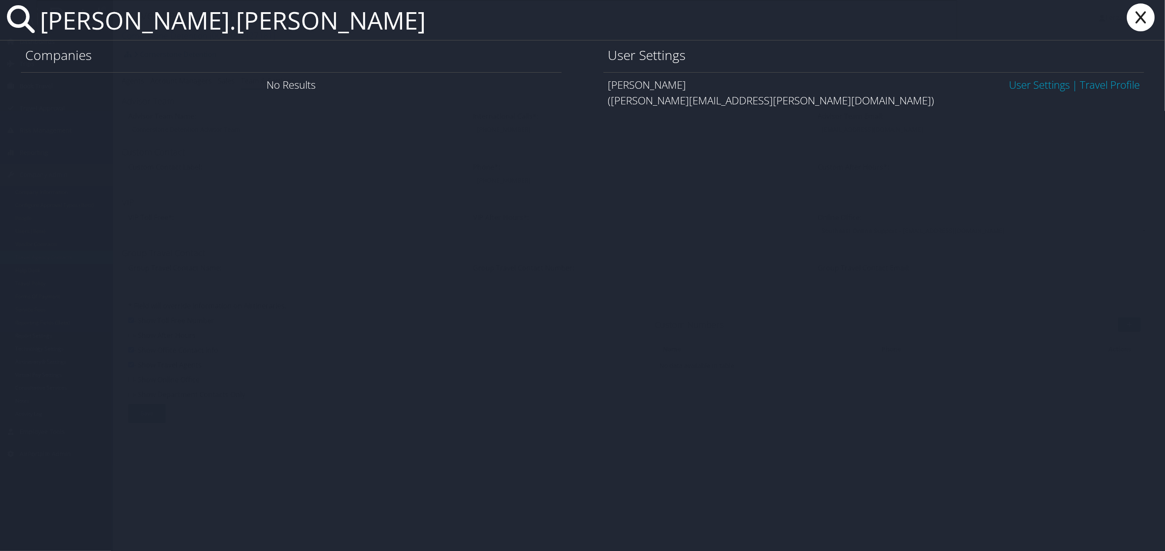
type input "ruth.curran"
click at [1039, 82] on link "User Settings" at bounding box center [1039, 84] width 61 height 14
